Goal: Find contact information: Find contact information

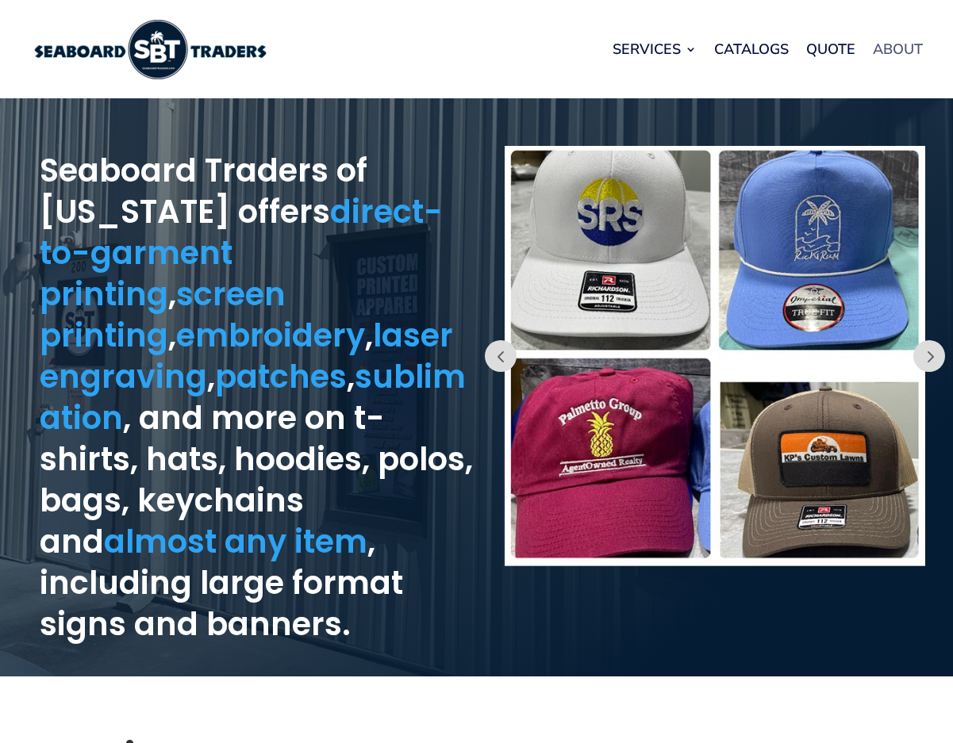
click at [896, 47] on link "About" at bounding box center [898, 49] width 50 height 60
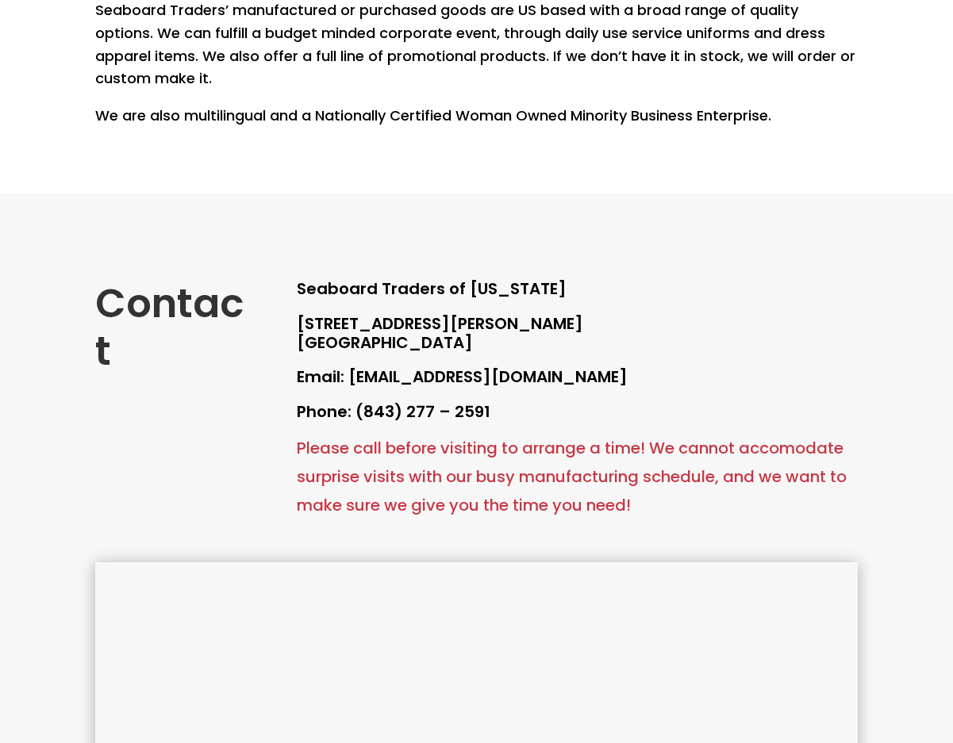
scroll to position [476, 0]
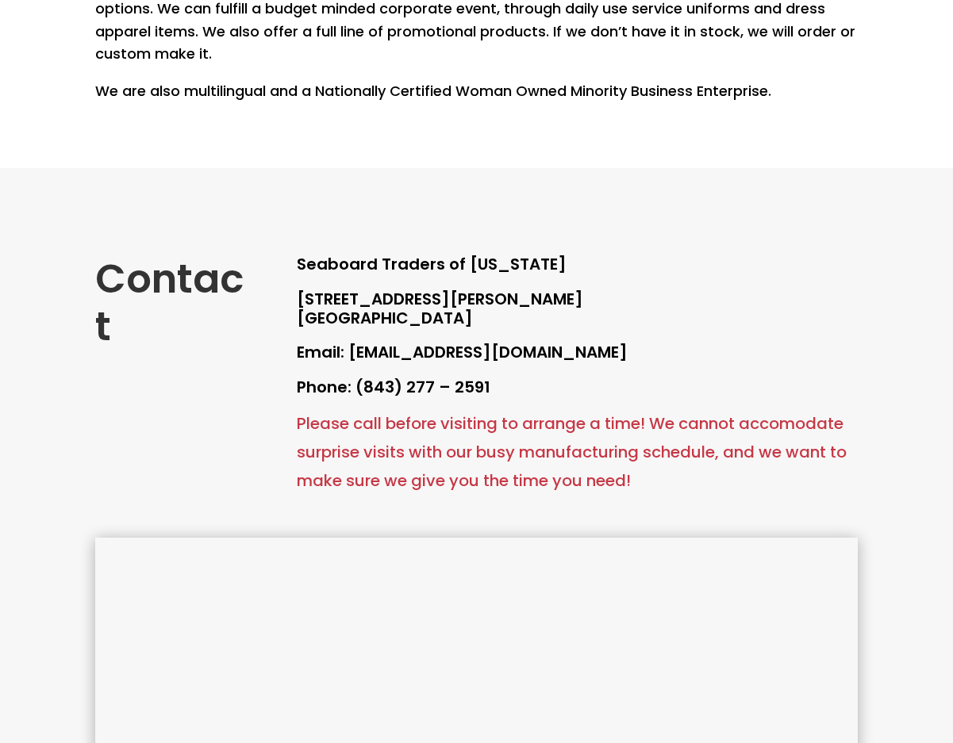
click at [357, 348] on p "Email: [EMAIL_ADDRESS][DOMAIN_NAME]" at bounding box center [577, 361] width 561 height 35
drag, startPoint x: 355, startPoint y: 348, endPoint x: 614, endPoint y: 347, distance: 258.6
click at [614, 347] on p "Email: [EMAIL_ADDRESS][DOMAIN_NAME]" at bounding box center [577, 361] width 561 height 35
drag, startPoint x: 615, startPoint y: 347, endPoint x: 34, endPoint y: 348, distance: 580.8
click at [34, 348] on div "Contact Seaboard Traders of [US_STATE] [STREET_ADDRESS][PERSON_NAME] Email: [EM…" at bounding box center [476, 643] width 953 height 950
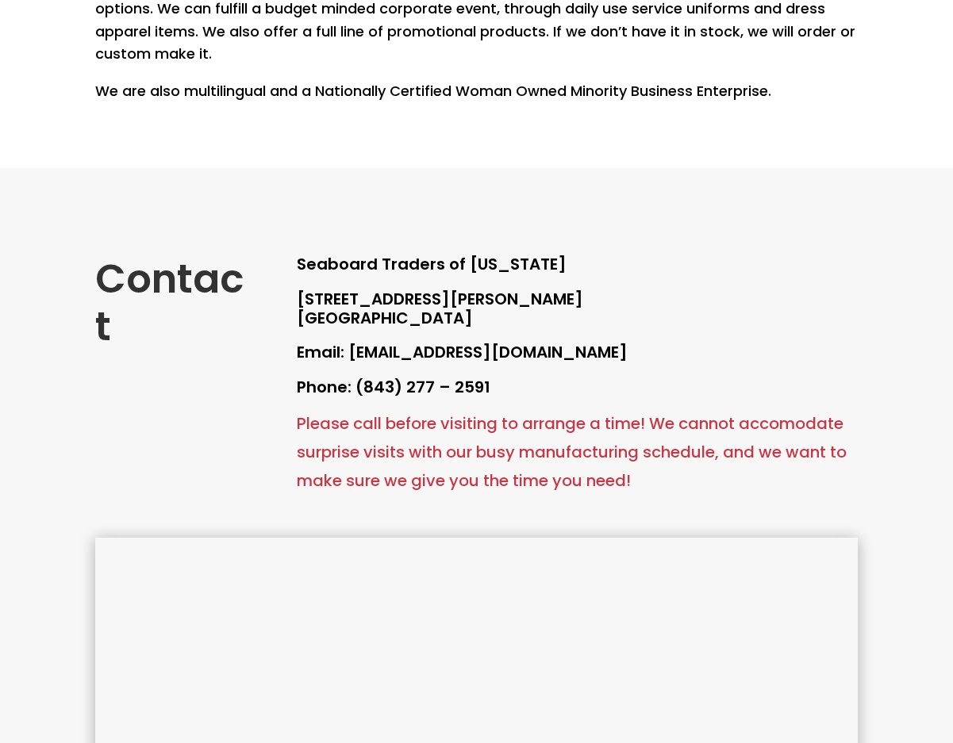
click at [350, 350] on p "Email: [EMAIL_ADDRESS][DOMAIN_NAME]" at bounding box center [577, 361] width 561 height 35
drag, startPoint x: 350, startPoint y: 350, endPoint x: 652, endPoint y: 344, distance: 302.3
click at [652, 344] on p "Email: [EMAIL_ADDRESS][DOMAIN_NAME]" at bounding box center [577, 361] width 561 height 35
copy div "[EMAIL_ADDRESS][DOMAIN_NAME]"
